Goal: Participate in discussion: Engage in conversation with other users on a specific topic

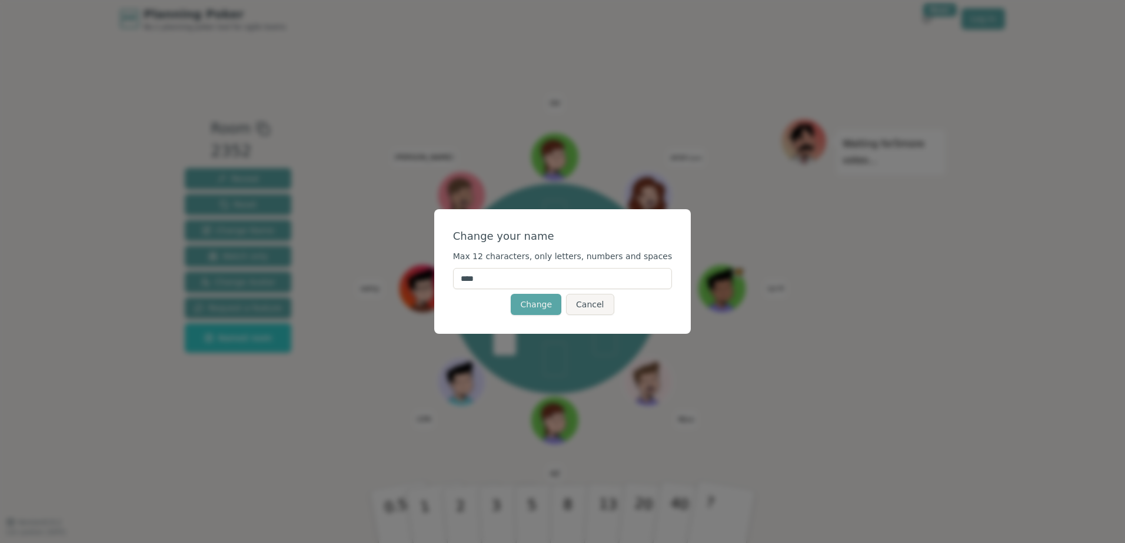
drag, startPoint x: 508, startPoint y: 283, endPoint x: 372, endPoint y: 266, distance: 136.9
click at [372, 266] on div "Change your name Max 12 characters, only letters, numbers and spaces **** Chang…" at bounding box center [562, 271] width 1125 height 543
click at [510, 275] on input "****" at bounding box center [562, 278] width 219 height 21
type input "*"
type input "******"
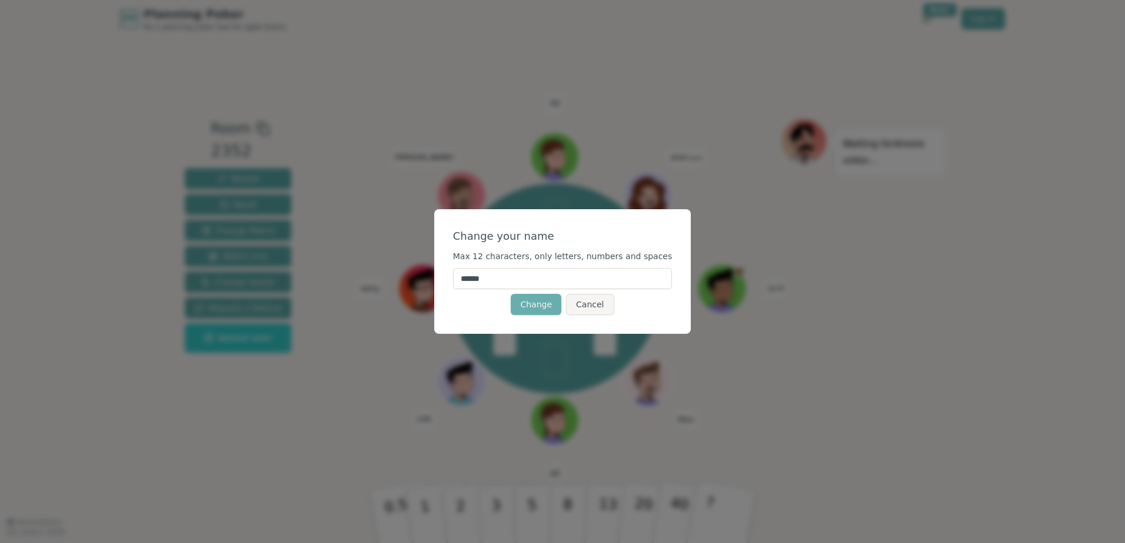
click at [526, 301] on button "Change" at bounding box center [536, 304] width 51 height 21
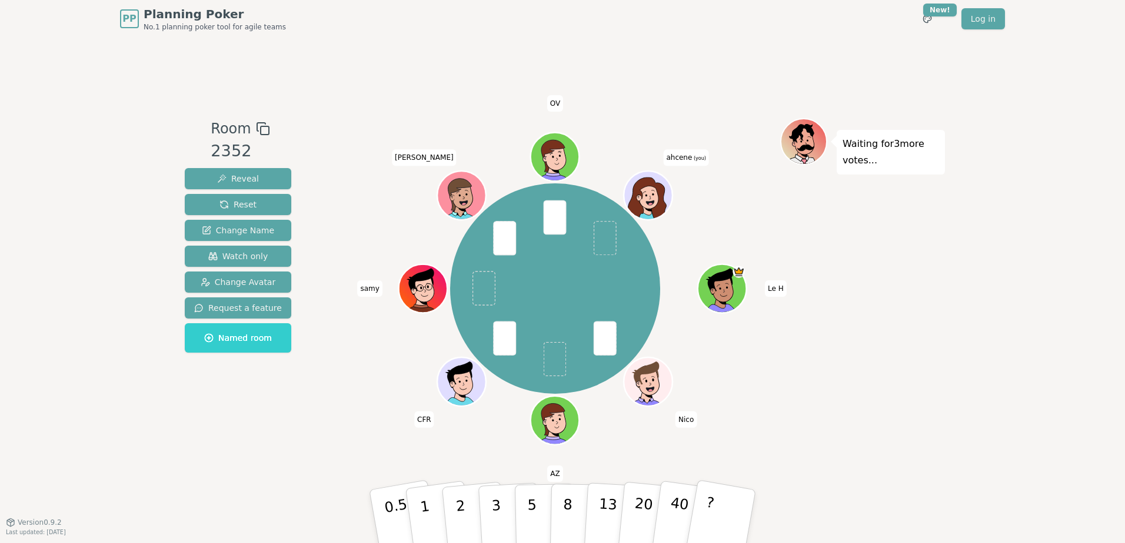
click at [645, 196] on icon at bounding box center [649, 194] width 47 height 5
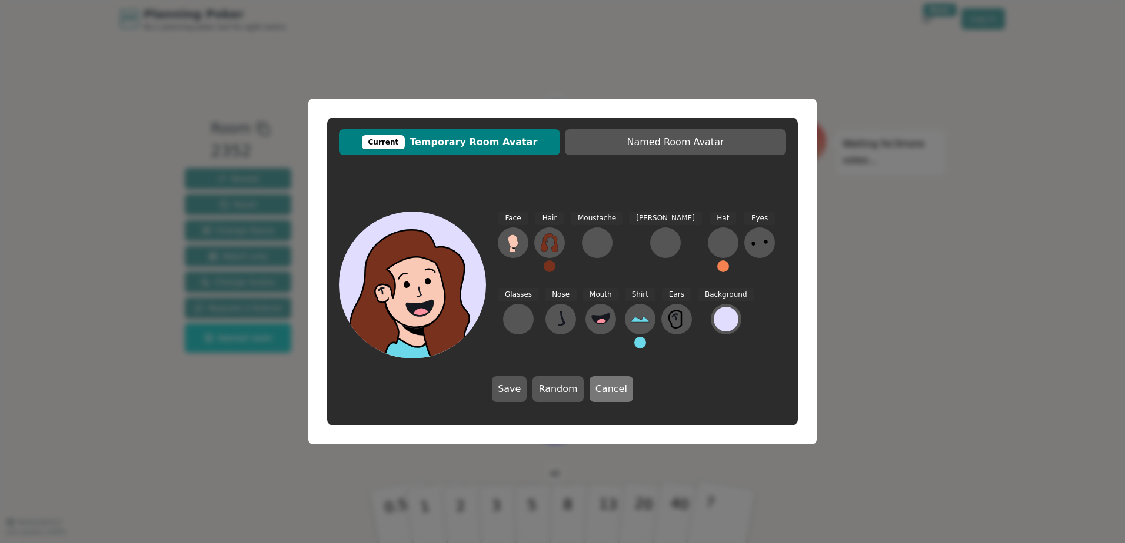
click at [616, 393] on button "Cancel" at bounding box center [611, 389] width 44 height 26
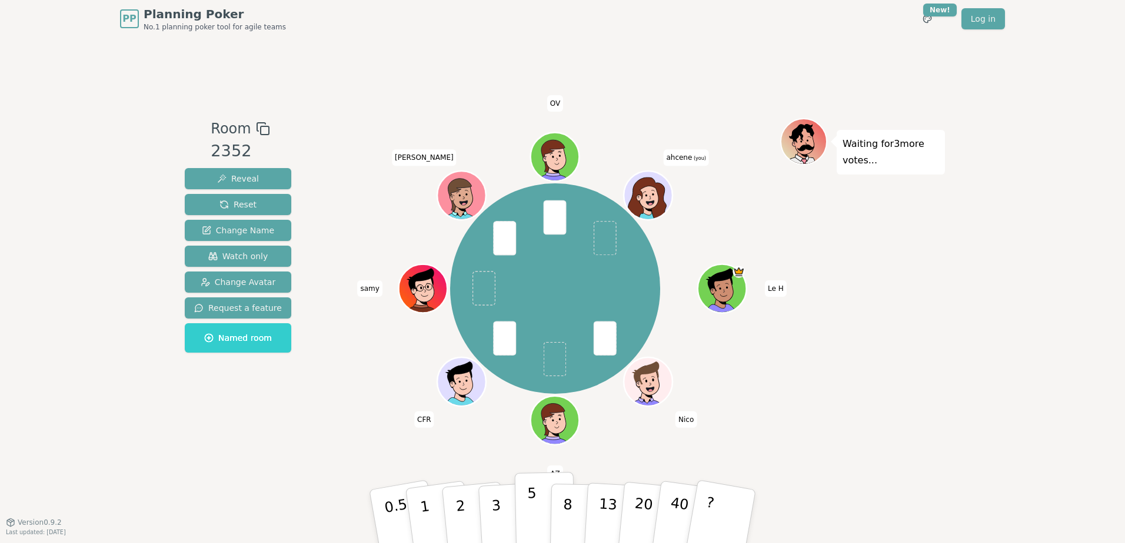
click at [521, 510] on button "5" at bounding box center [545, 516] width 61 height 89
click at [649, 188] on icon at bounding box center [648, 199] width 46 height 42
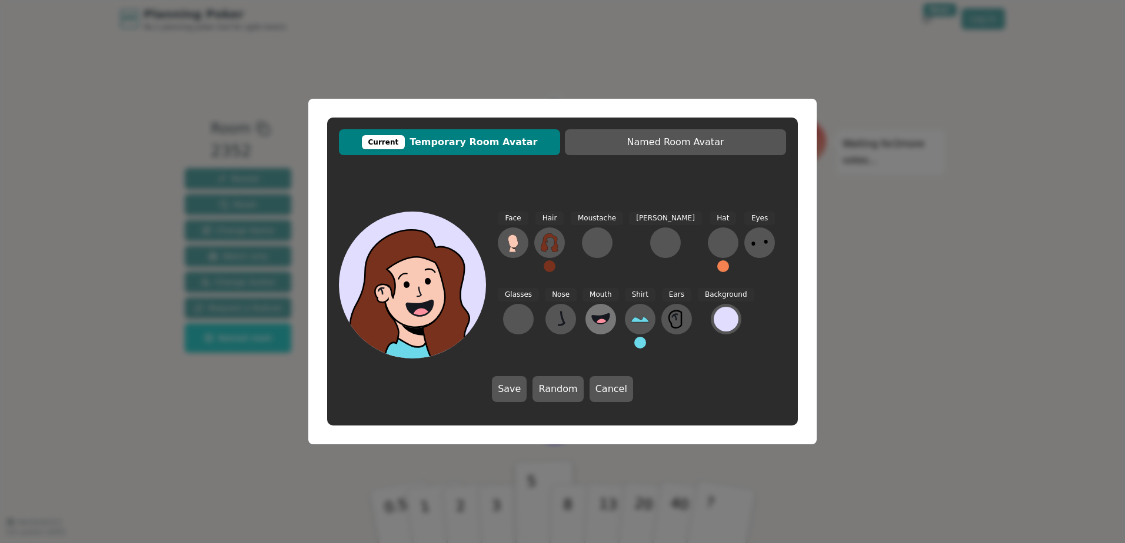
click at [585, 321] on button at bounding box center [600, 319] width 31 height 31
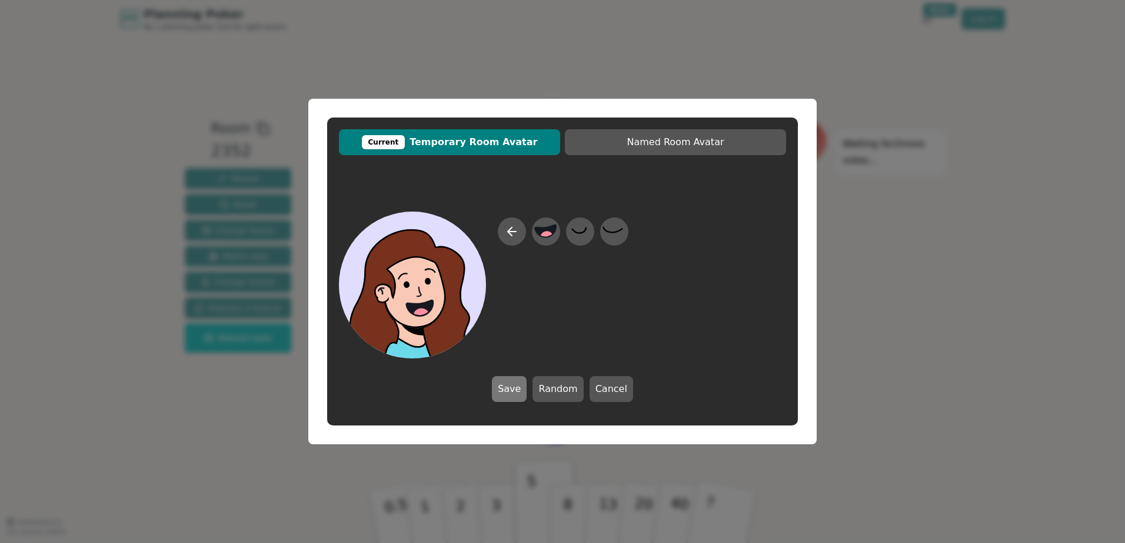
click at [515, 386] on button "Save" at bounding box center [509, 389] width 35 height 26
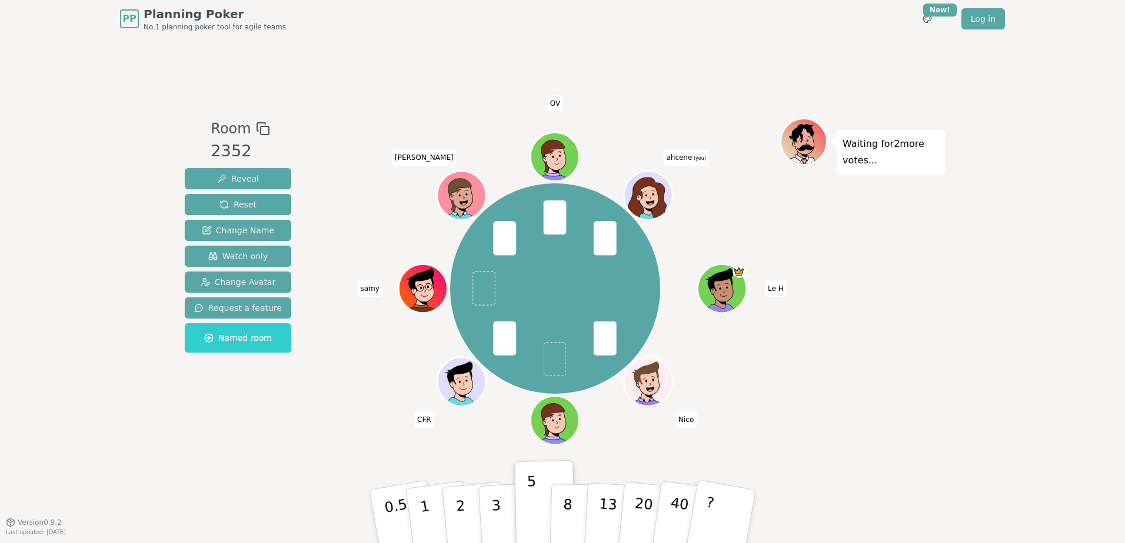
click at [657, 196] on icon at bounding box center [649, 194] width 47 height 5
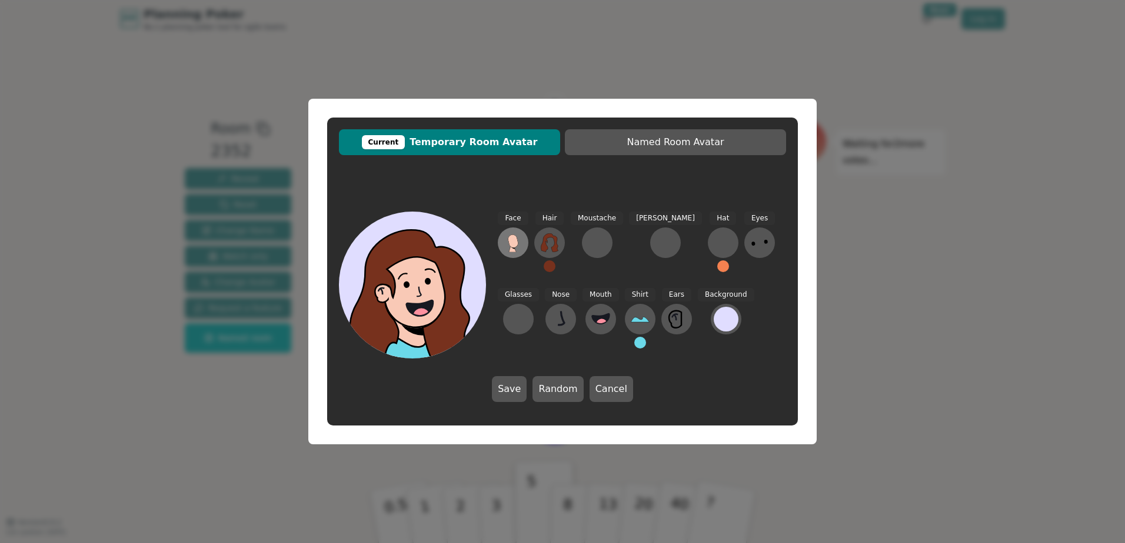
click at [513, 235] on g at bounding box center [513, 244] width 11 height 18
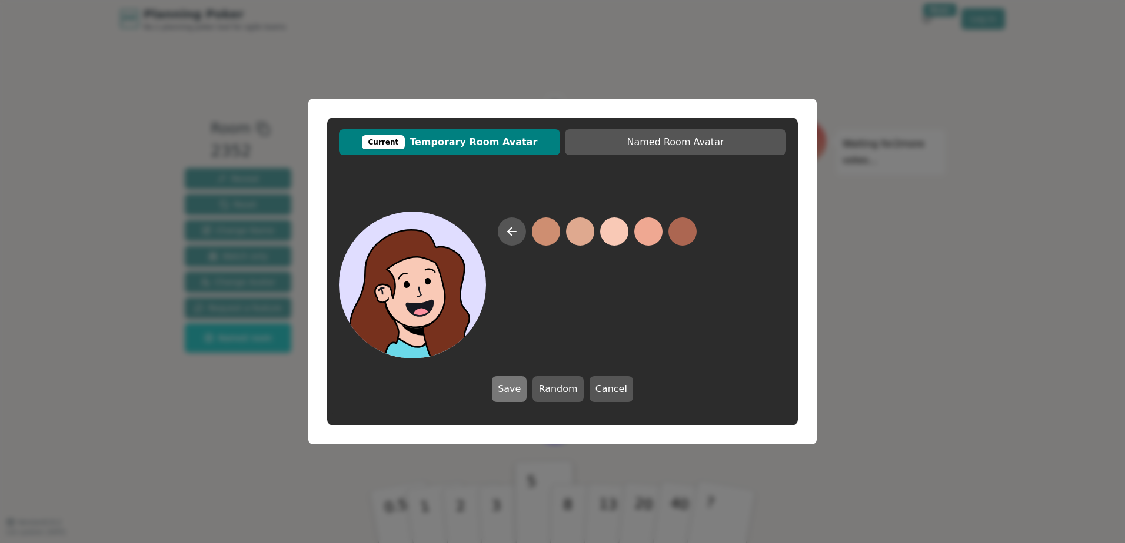
click at [511, 385] on button "Save" at bounding box center [509, 389] width 35 height 26
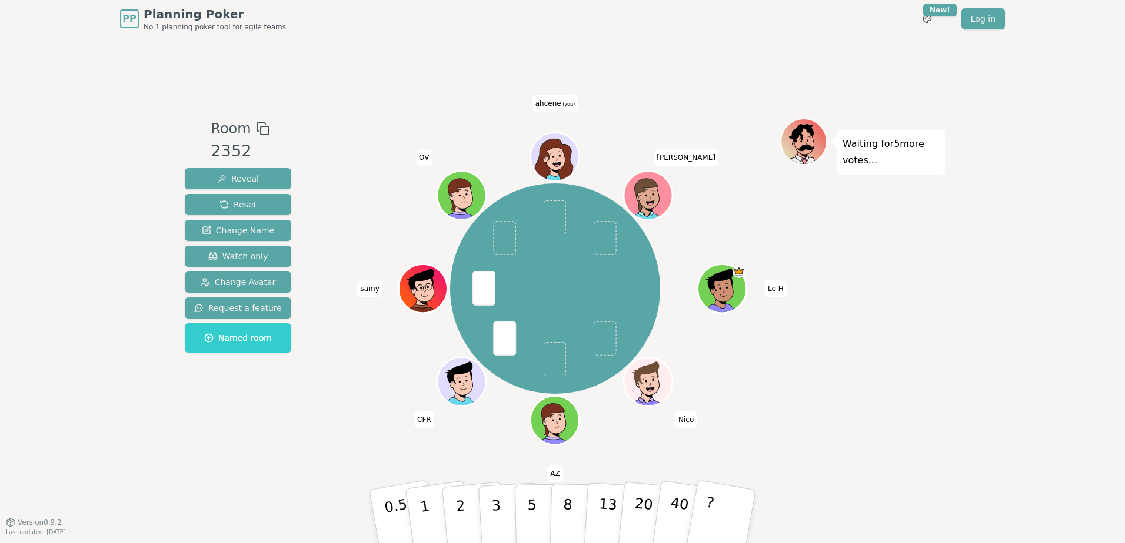
click at [518, 340] on div "Le H Nico AZ CFR samy OV ahcene (you) Aminata" at bounding box center [555, 289] width 211 height 211
click at [555, 505] on button "8" at bounding box center [580, 516] width 61 height 89
click at [563, 493] on p "8" at bounding box center [567, 517] width 10 height 64
click at [567, 501] on p "8" at bounding box center [567, 517] width 10 height 64
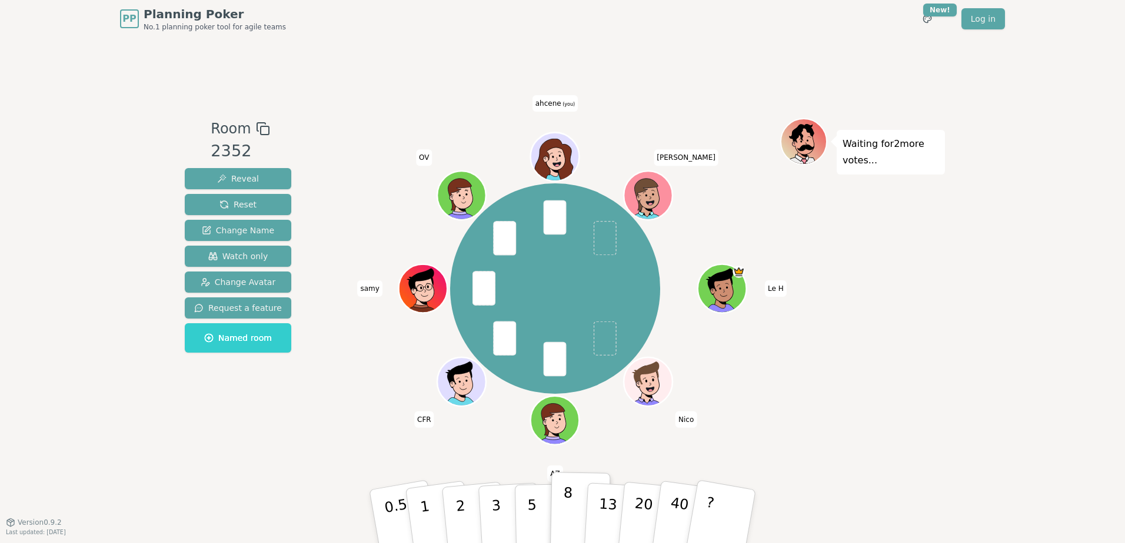
click at [567, 501] on p "8" at bounding box center [567, 517] width 10 height 64
click at [567, 500] on p "8" at bounding box center [567, 517] width 10 height 64
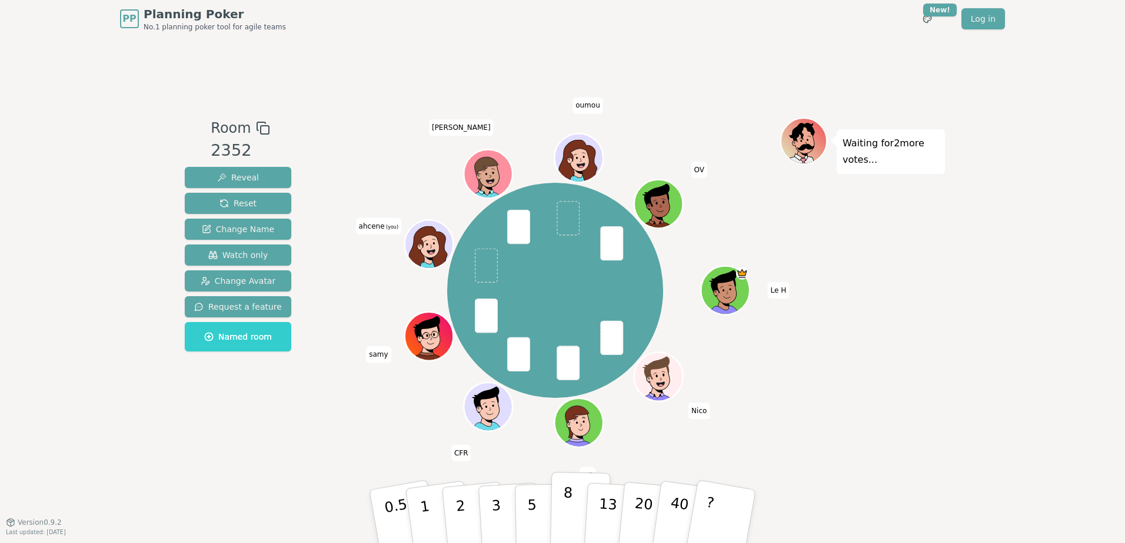
click at [570, 498] on p "8" at bounding box center [567, 517] width 10 height 64
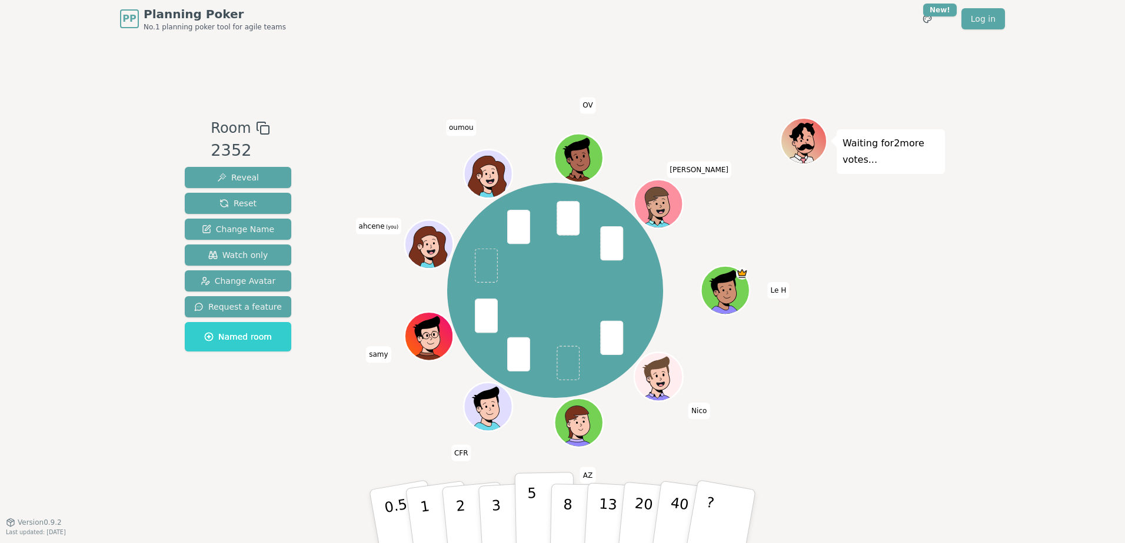
click at [542, 511] on button "5" at bounding box center [545, 516] width 61 height 89
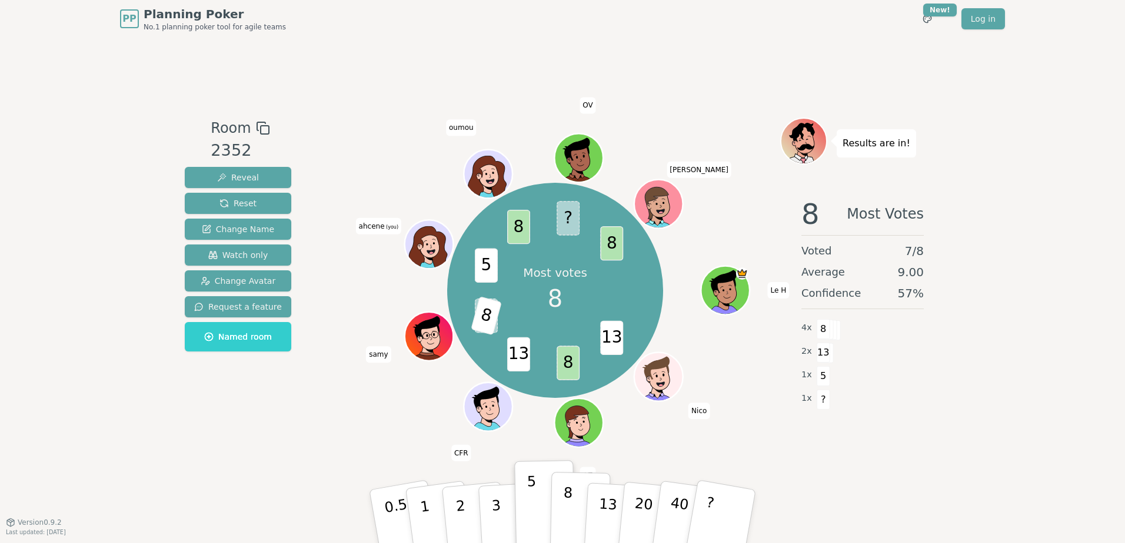
click at [559, 503] on button "8" at bounding box center [580, 516] width 61 height 89
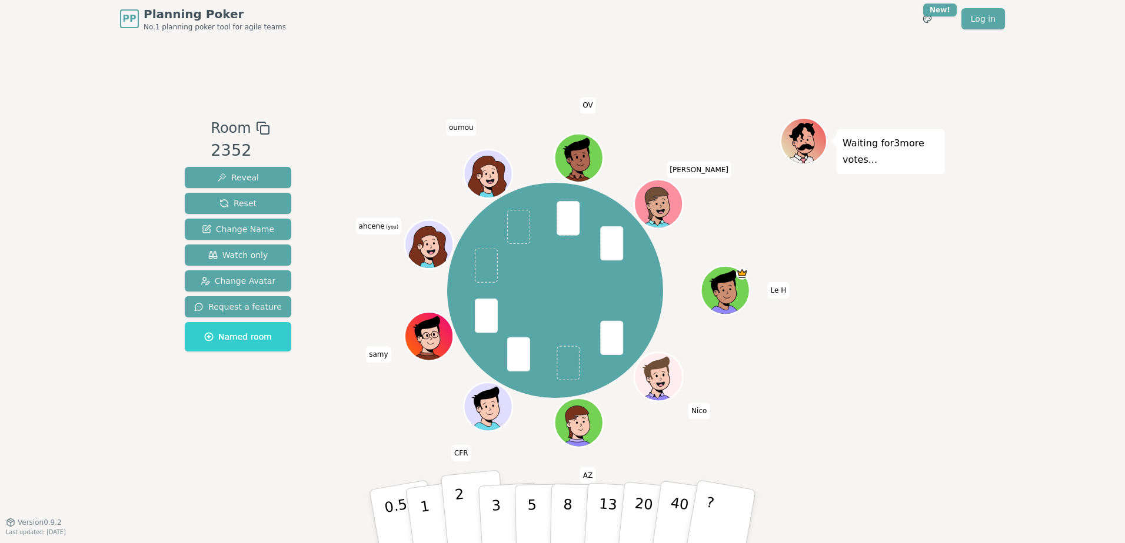
click at [458, 508] on p "2" at bounding box center [461, 518] width 15 height 64
click at [453, 511] on button "2" at bounding box center [474, 518] width 67 height 94
click at [498, 500] on p "3" at bounding box center [497, 518] width 13 height 64
click at [533, 499] on p "5" at bounding box center [532, 517] width 10 height 64
click at [533, 500] on p "5" at bounding box center [532, 517] width 10 height 64
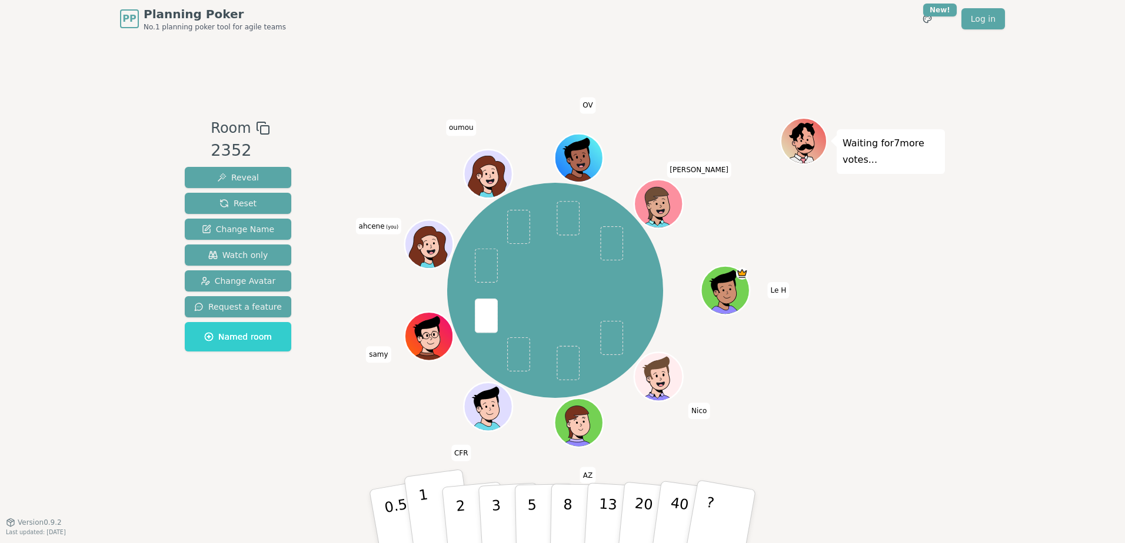
click at [430, 502] on button "1" at bounding box center [438, 516] width 70 height 95
click at [421, 488] on p "1" at bounding box center [427, 518] width 18 height 64
click at [518, 498] on button "5" at bounding box center [545, 516] width 61 height 89
click at [493, 495] on p "3" at bounding box center [497, 518] width 13 height 64
click at [545, 502] on button "5" at bounding box center [545, 516] width 61 height 89
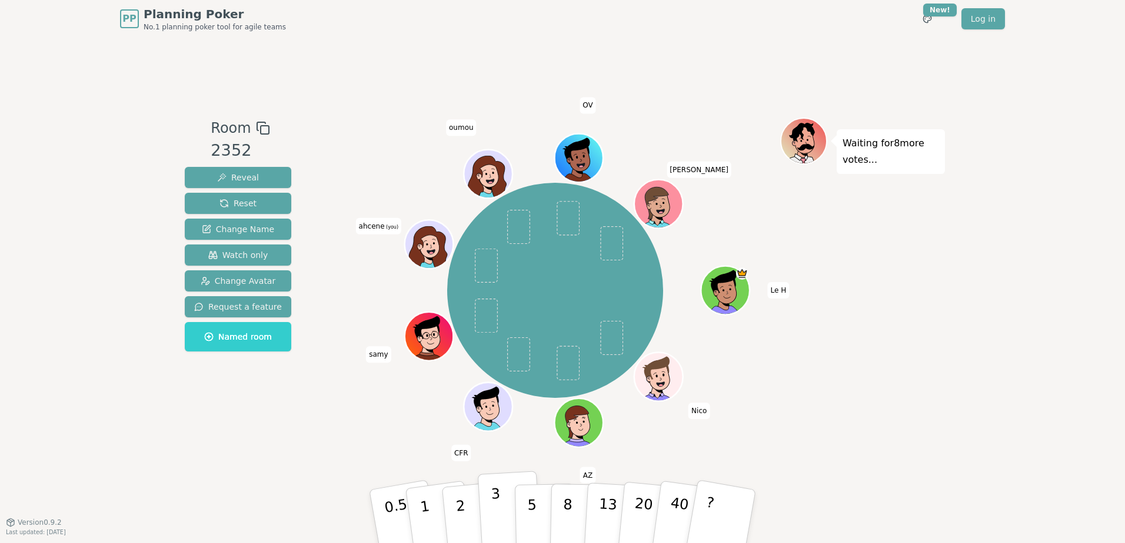
click at [490, 506] on button "3" at bounding box center [510, 517] width 64 height 92
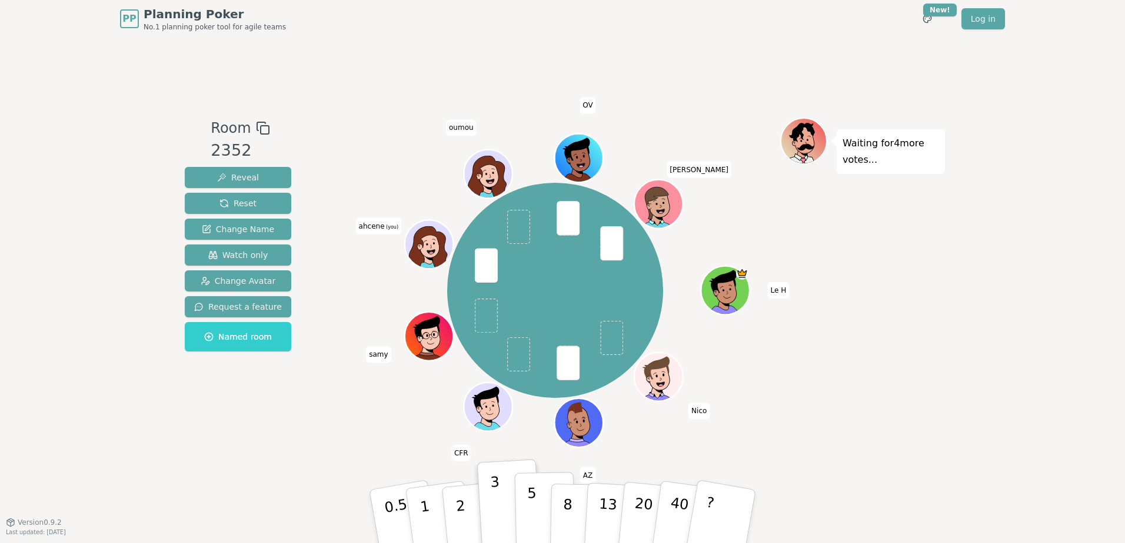
click at [537, 508] on button "5" at bounding box center [545, 516] width 61 height 89
click at [523, 486] on button "5" at bounding box center [545, 516] width 61 height 89
click at [495, 503] on p "3" at bounding box center [497, 518] width 13 height 64
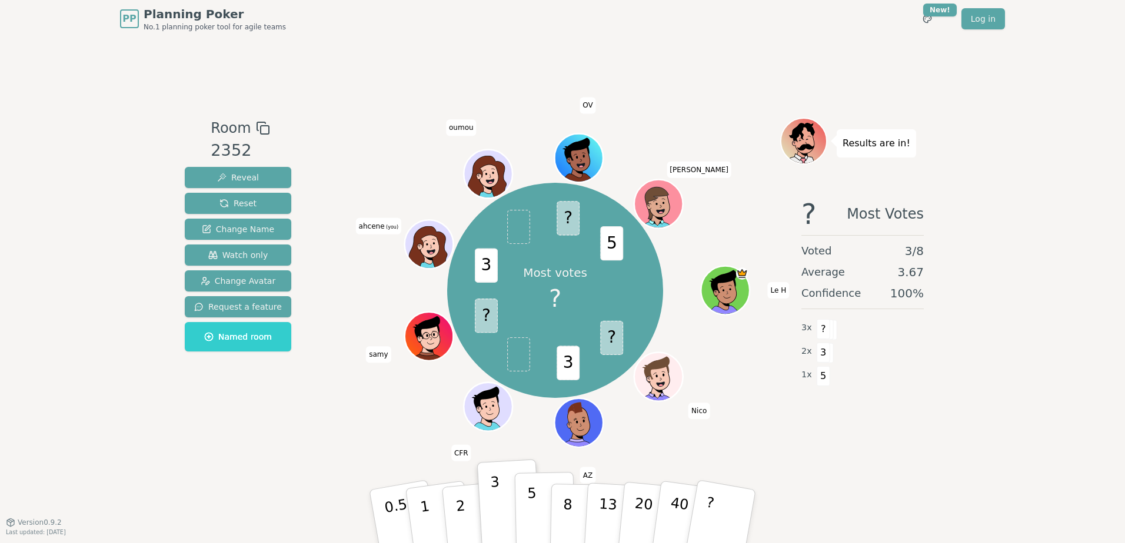
click at [539, 516] on button "5" at bounding box center [545, 516] width 61 height 89
